Goal: Task Accomplishment & Management: Use online tool/utility

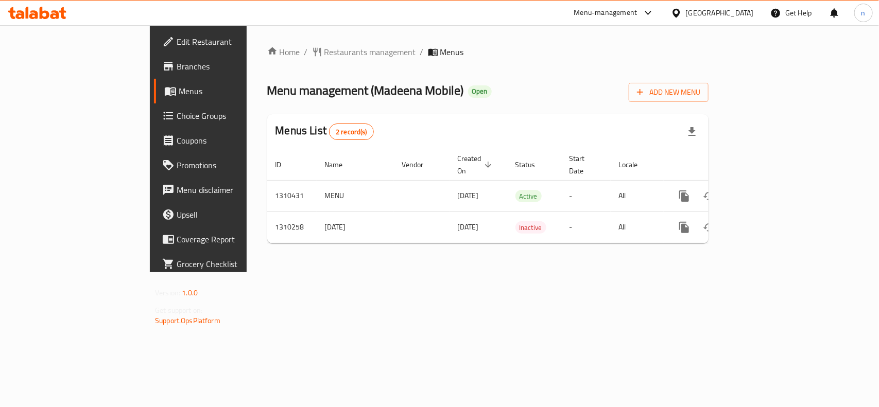
click at [177, 44] on span "Edit Restaurant" at bounding box center [233, 42] width 112 height 12
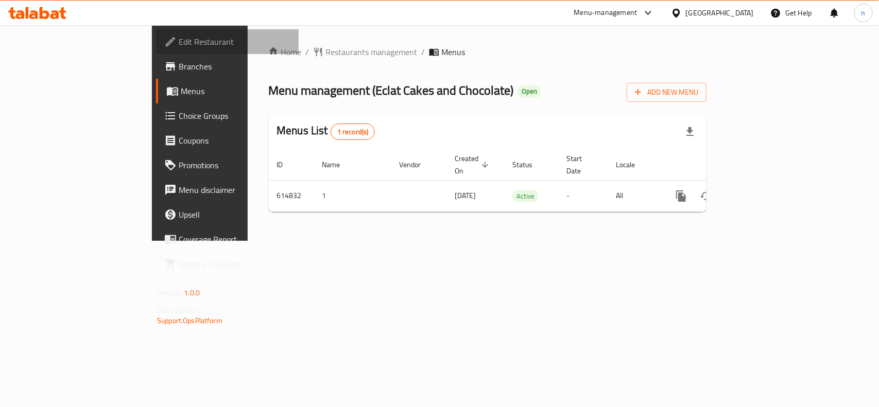
click at [179, 39] on span "Edit Restaurant" at bounding box center [235, 42] width 112 height 12
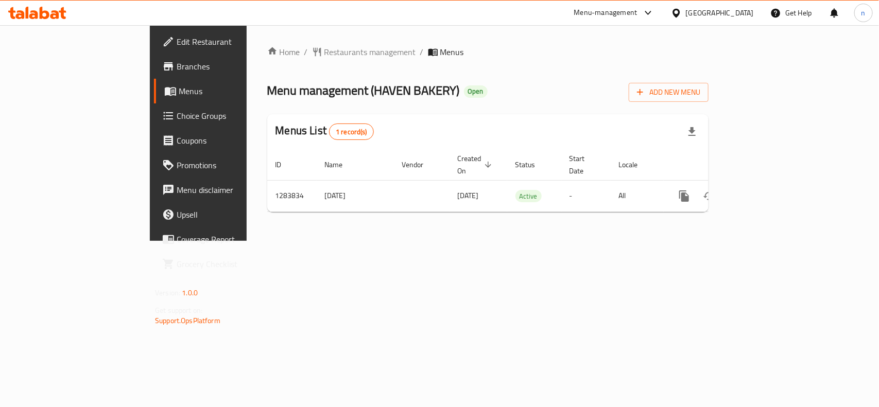
click at [177, 40] on span "Edit Restaurant" at bounding box center [233, 42] width 112 height 12
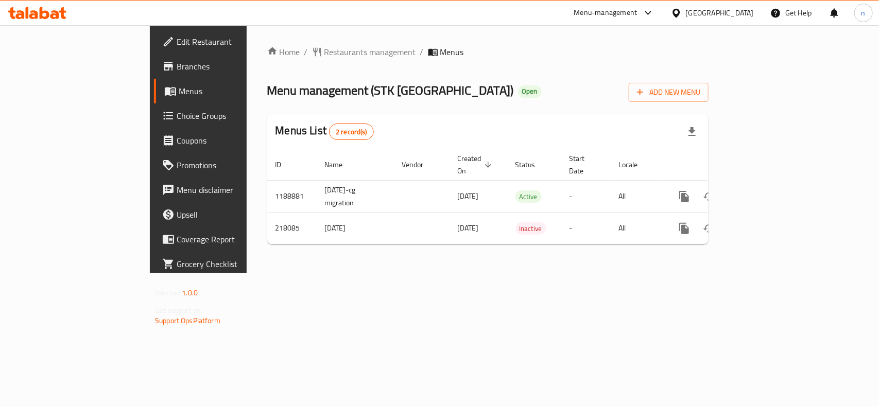
click at [415, 71] on div "Home / Restaurants management / Menus Menu management ( STK Doha ) Open Add New…" at bounding box center [487, 149] width 441 height 207
click at [177, 47] on span "Edit Restaurant" at bounding box center [233, 42] width 112 height 12
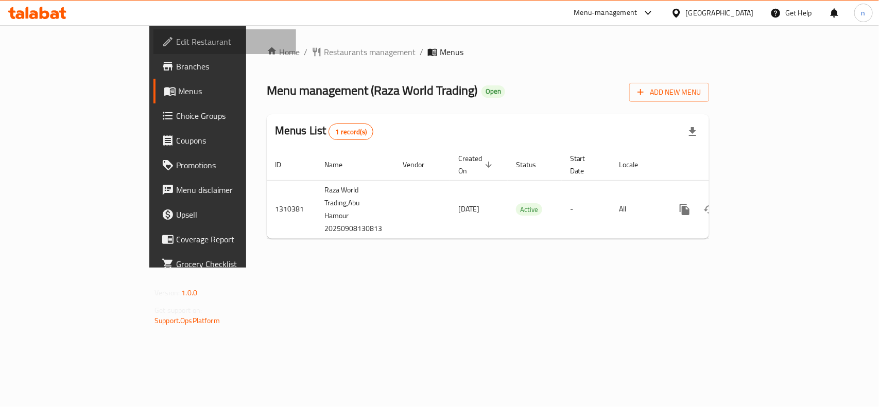
click at [176, 42] on span "Edit Restaurant" at bounding box center [232, 42] width 112 height 12
click at [176, 63] on span "Branches" at bounding box center [232, 66] width 112 height 12
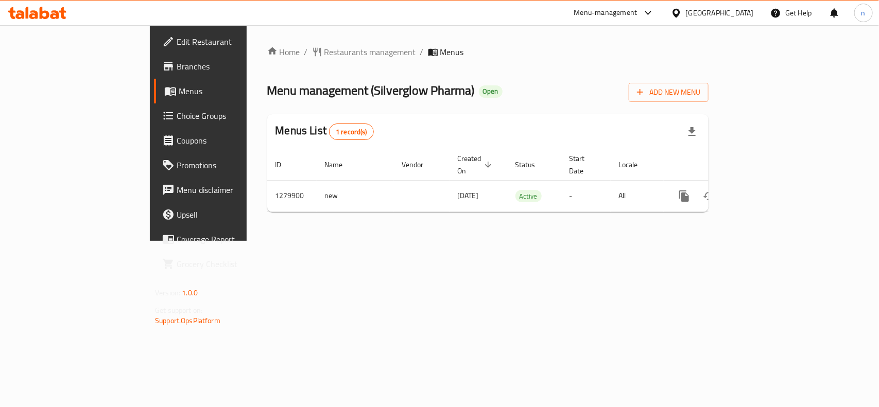
click at [456, 88] on div "Menu management ( Silverglow Pharma ) Open Add New Menu" at bounding box center [487, 90] width 441 height 23
click at [177, 41] on span "Edit Restaurant" at bounding box center [233, 42] width 112 height 12
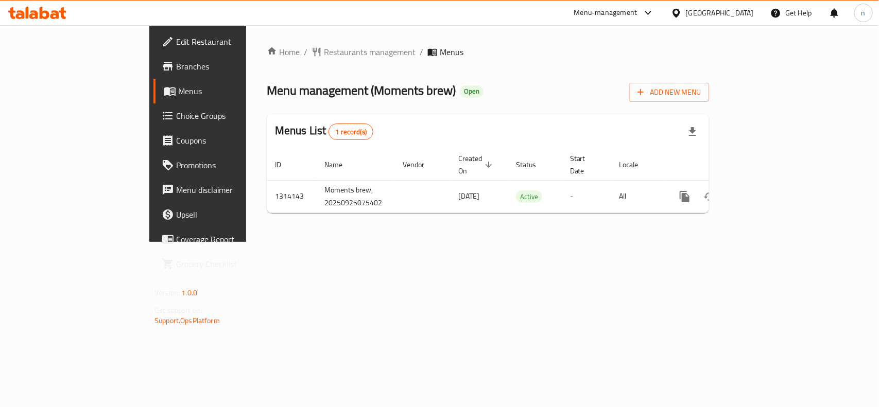
click at [176, 39] on span "Edit Restaurant" at bounding box center [232, 42] width 112 height 12
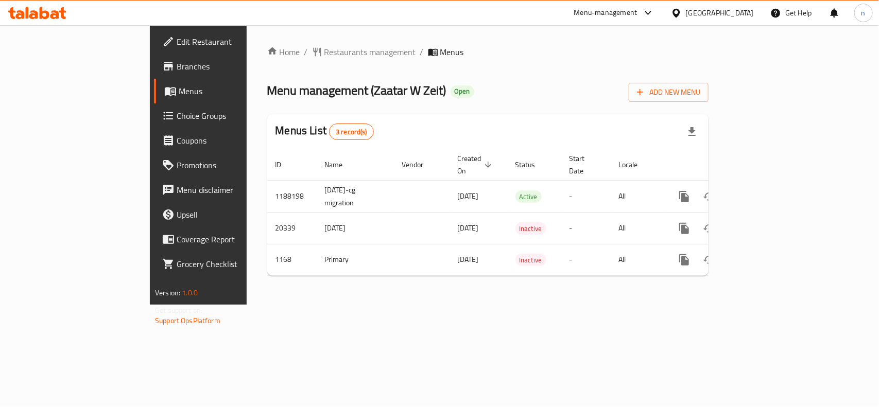
click at [177, 44] on span "Edit Restaurant" at bounding box center [233, 42] width 112 height 12
